Goal: Complete application form

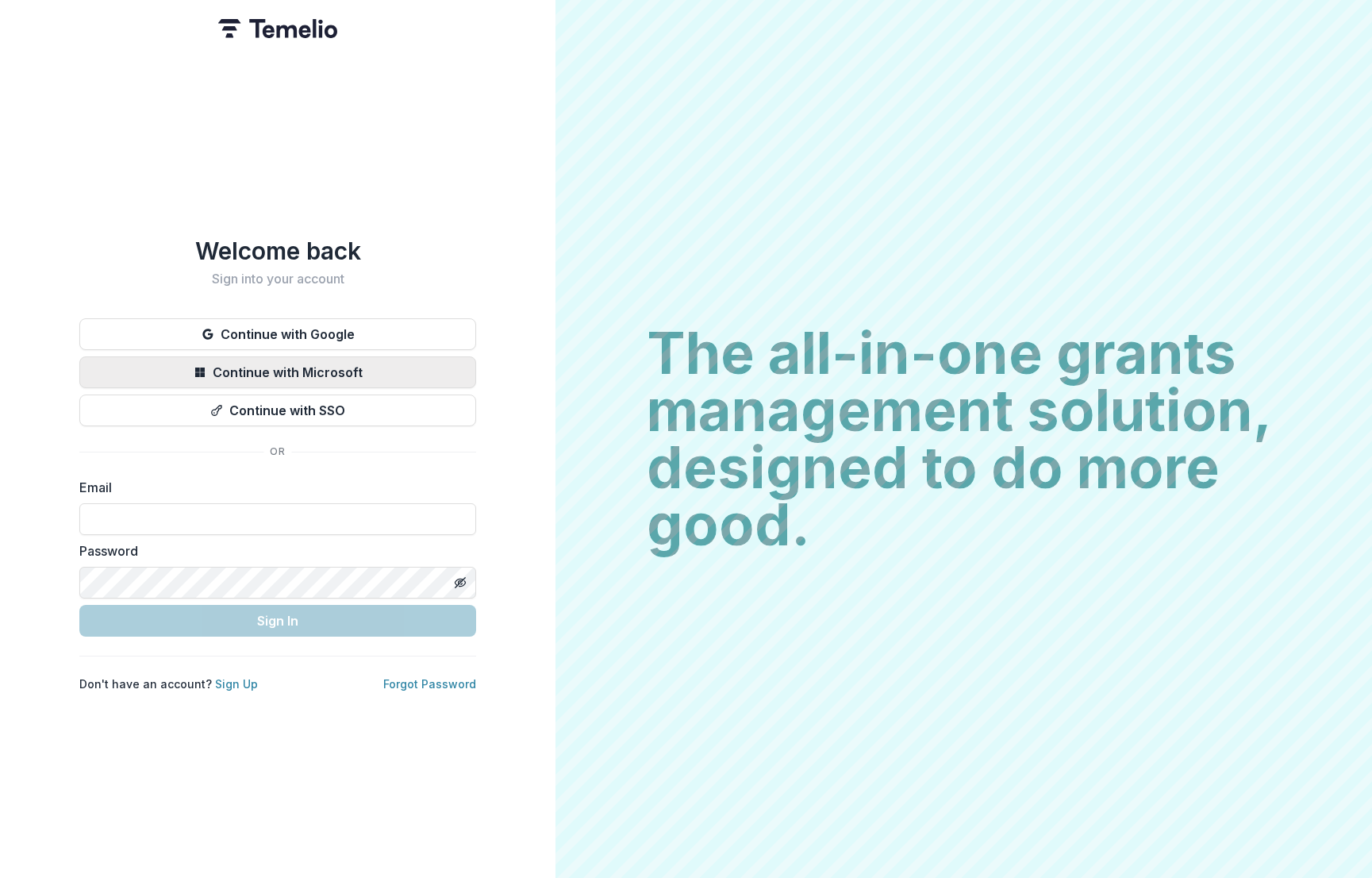
click at [348, 364] on button "Continue with Microsoft" at bounding box center [277, 373] width 397 height 32
click at [365, 365] on button "Continue with Microsoft" at bounding box center [277, 373] width 397 height 32
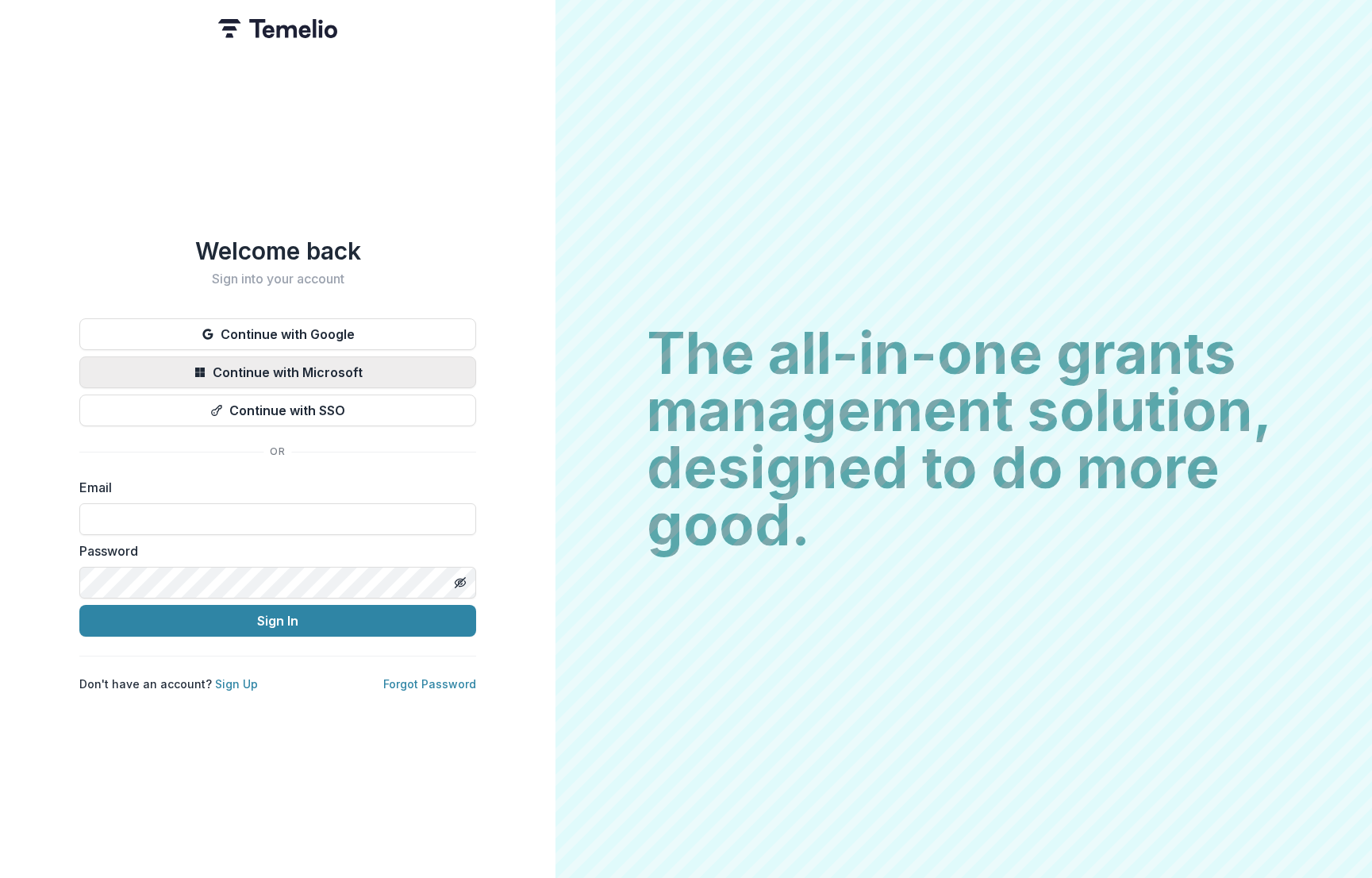
click at [391, 369] on button "Continue with Microsoft" at bounding box center [277, 373] width 397 height 32
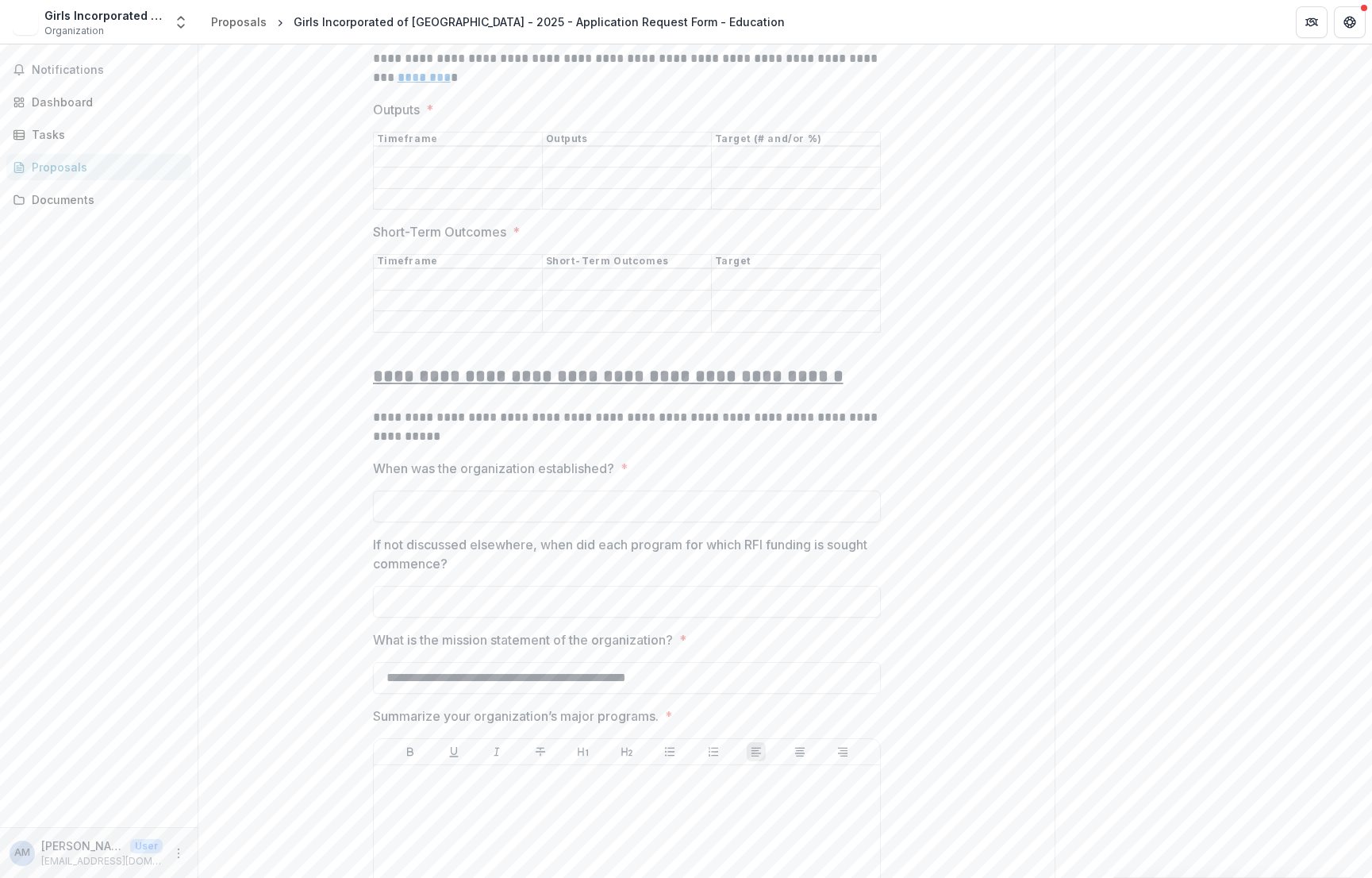
scroll to position [4920, 0]
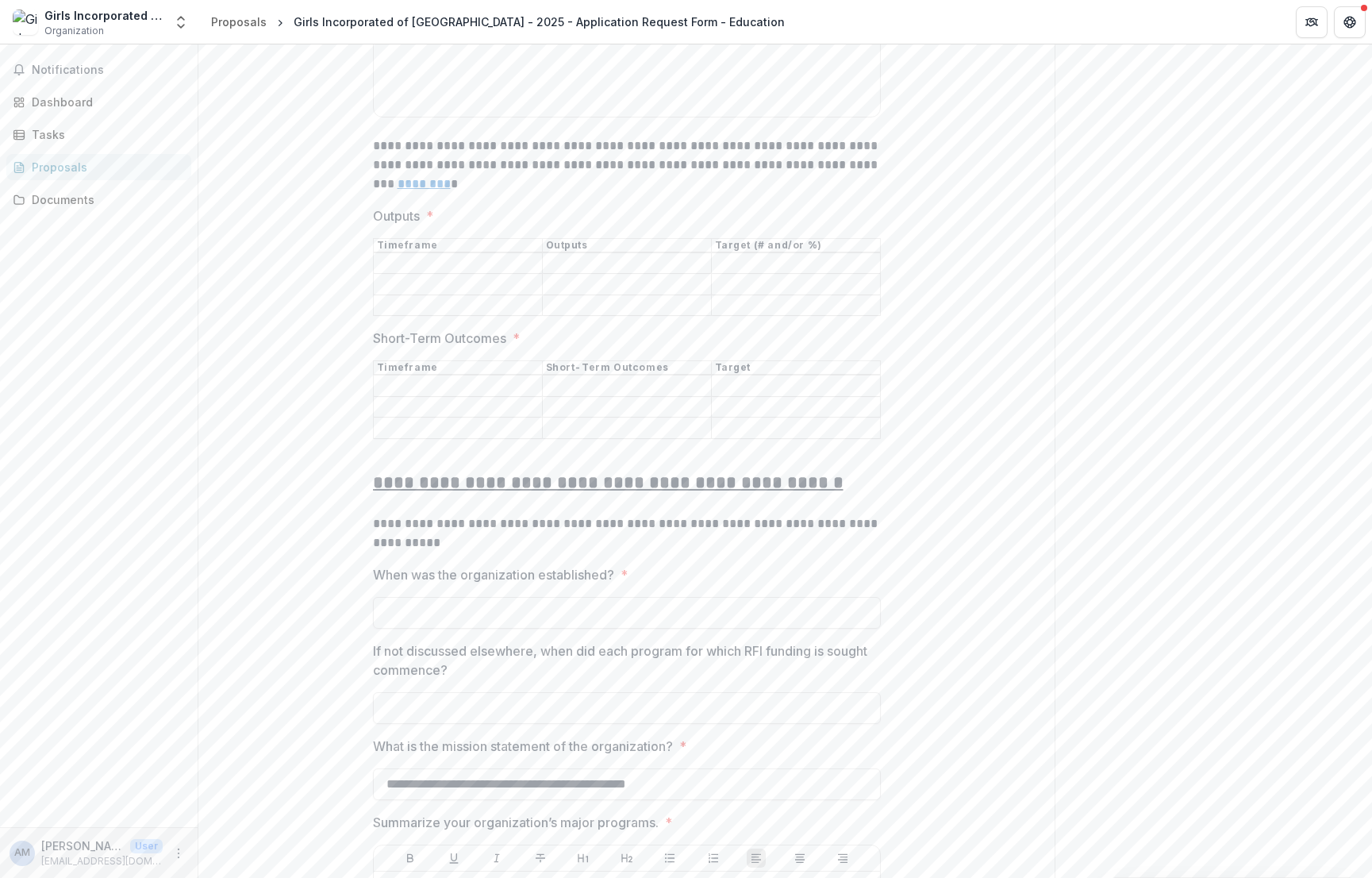
click at [830, 254] on input "Outputs *" at bounding box center [796, 263] width 168 height 19
type input "**********"
